Goal: Task Accomplishment & Management: Use online tool/utility

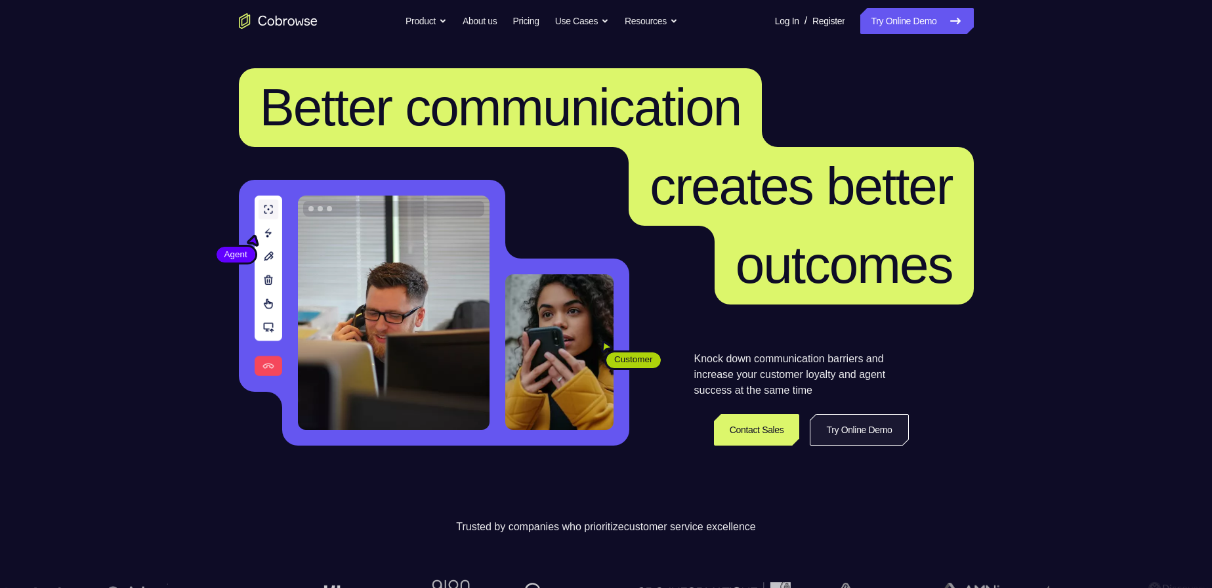
click at [852, 434] on link "Try Online Demo" at bounding box center [859, 429] width 98 height 31
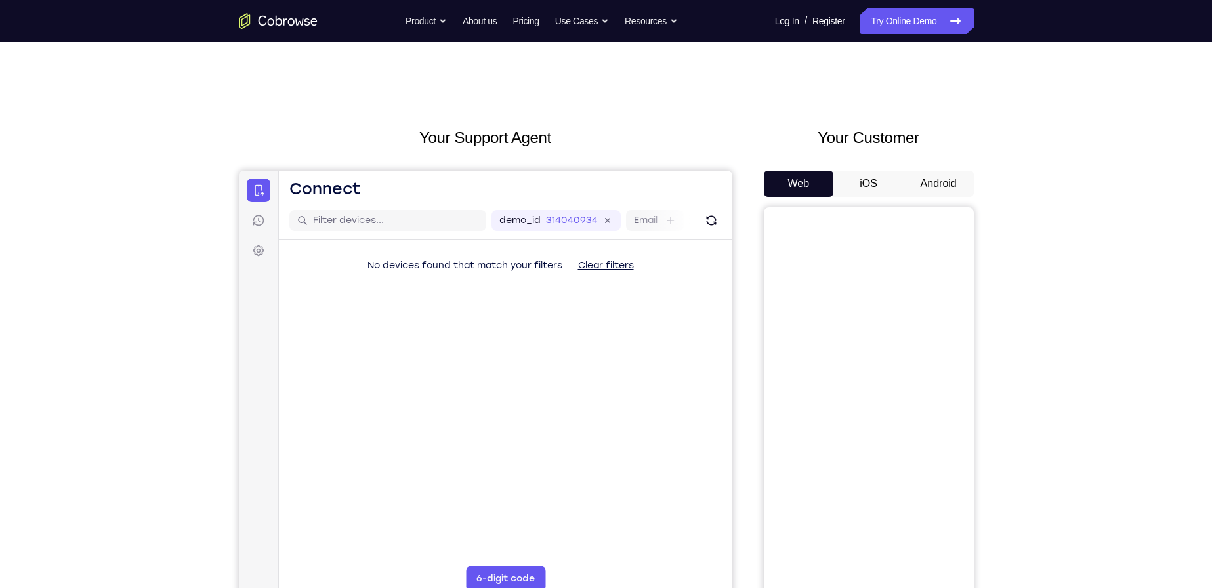
click at [916, 185] on button "Android" at bounding box center [939, 184] width 70 height 26
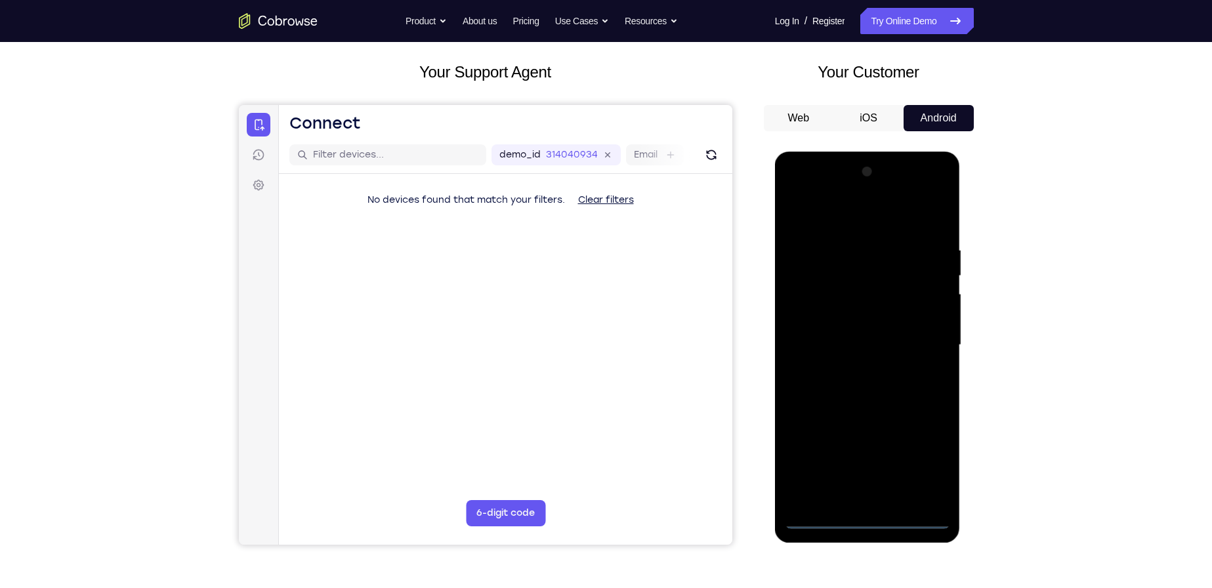
click at [828, 517] on div at bounding box center [867, 344] width 165 height 367
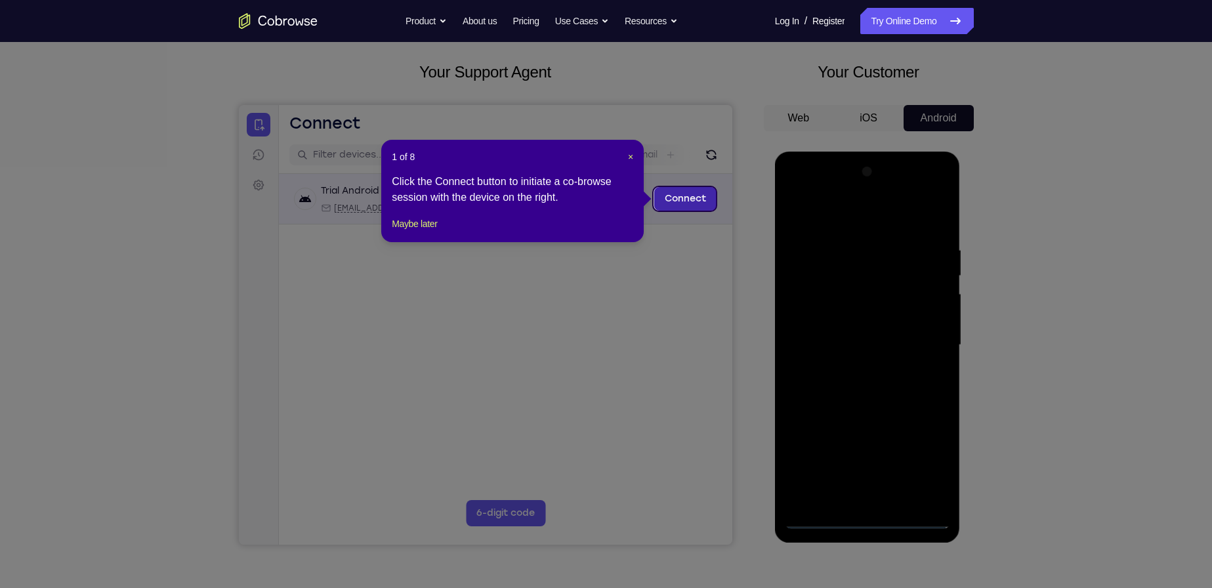
click at [674, 198] on link "Connect" at bounding box center [685, 199] width 62 height 24
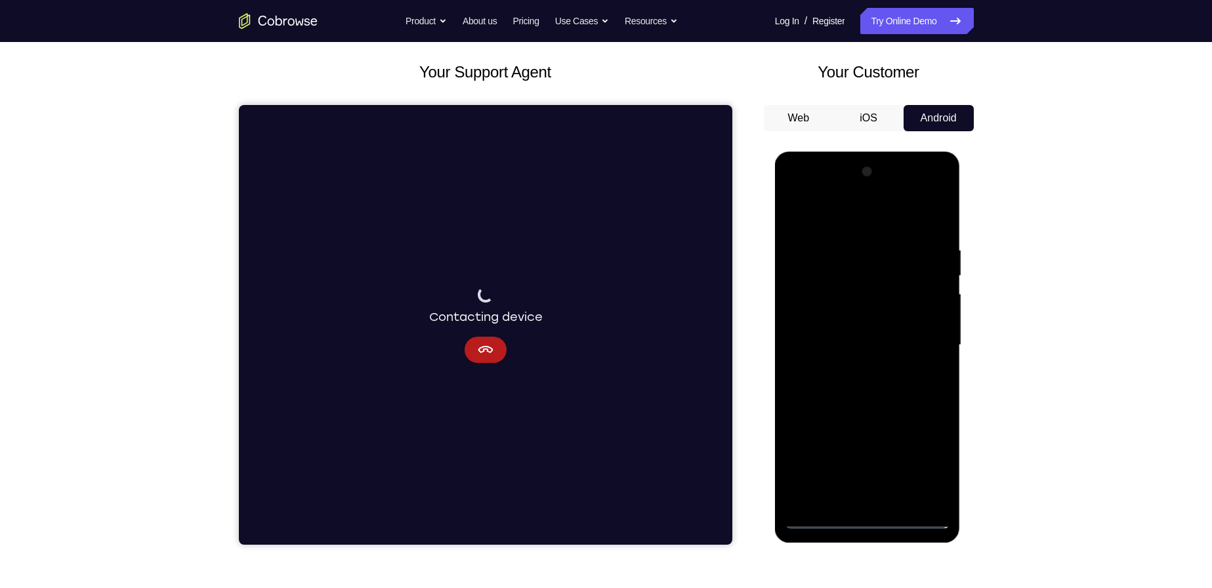
click at [820, 512] on div at bounding box center [867, 344] width 165 height 367
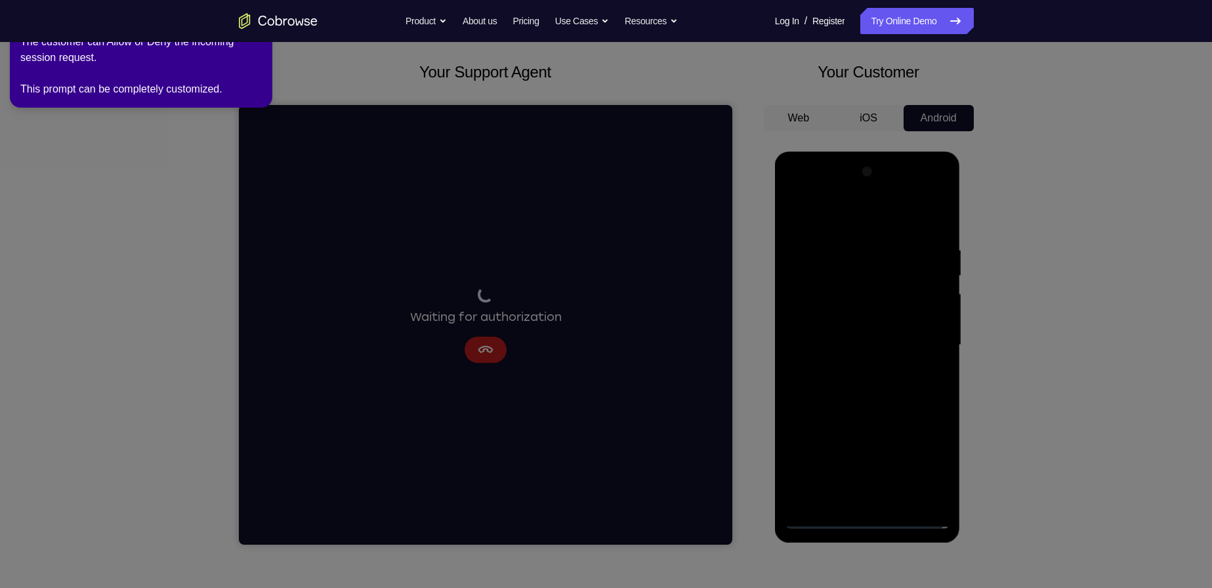
click at [92, 140] on icon at bounding box center [608, 291] width 1227 height 593
click at [476, 341] on icon at bounding box center [608, 291] width 1227 height 593
click at [484, 350] on icon at bounding box center [608, 291] width 1227 height 593
click at [18, 85] on div "2 of 8 × The customer can Allow or Deny the incoming session request. This prom…" at bounding box center [141, 54] width 262 height 108
click at [121, 81] on div "The customer can Allow or Deny the incoming session request. This prompt can be…" at bounding box center [140, 65] width 241 height 63
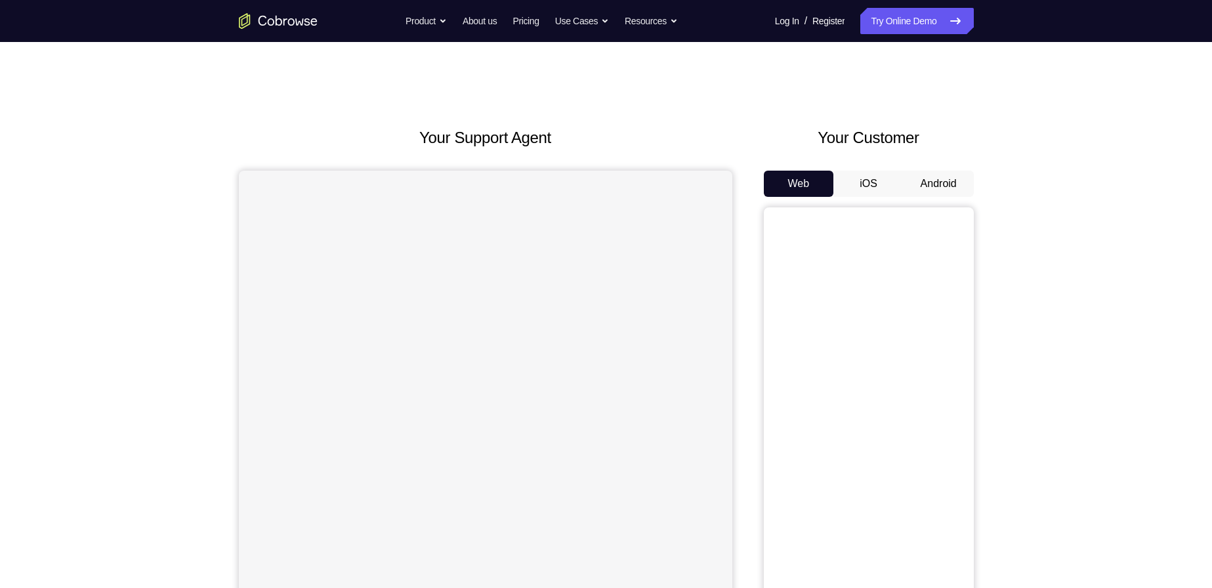
click at [940, 178] on button "Android" at bounding box center [939, 184] width 70 height 26
